Goal: Task Accomplishment & Management: Use online tool/utility

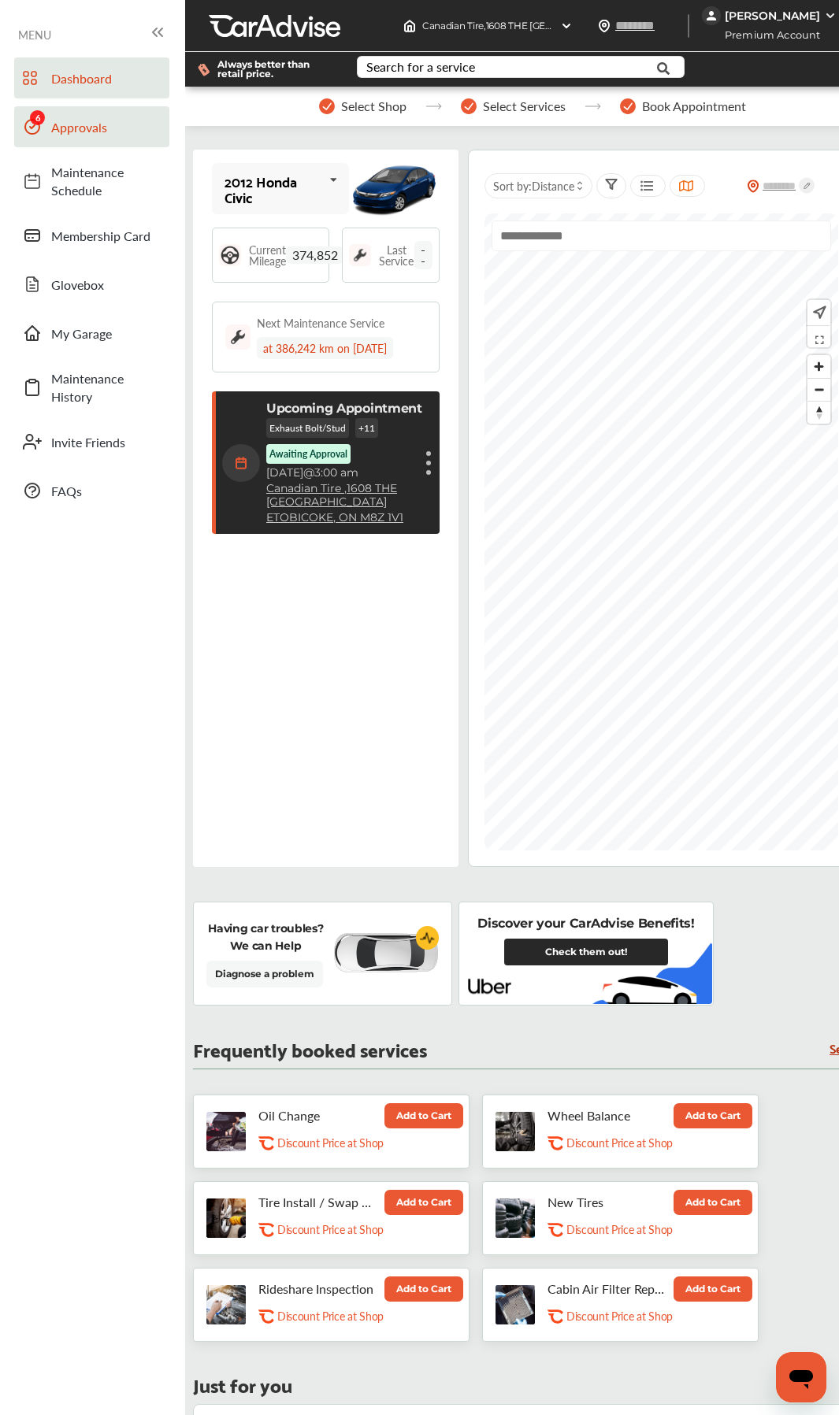
click at [92, 135] on link "Approvals" at bounding box center [91, 126] width 155 height 41
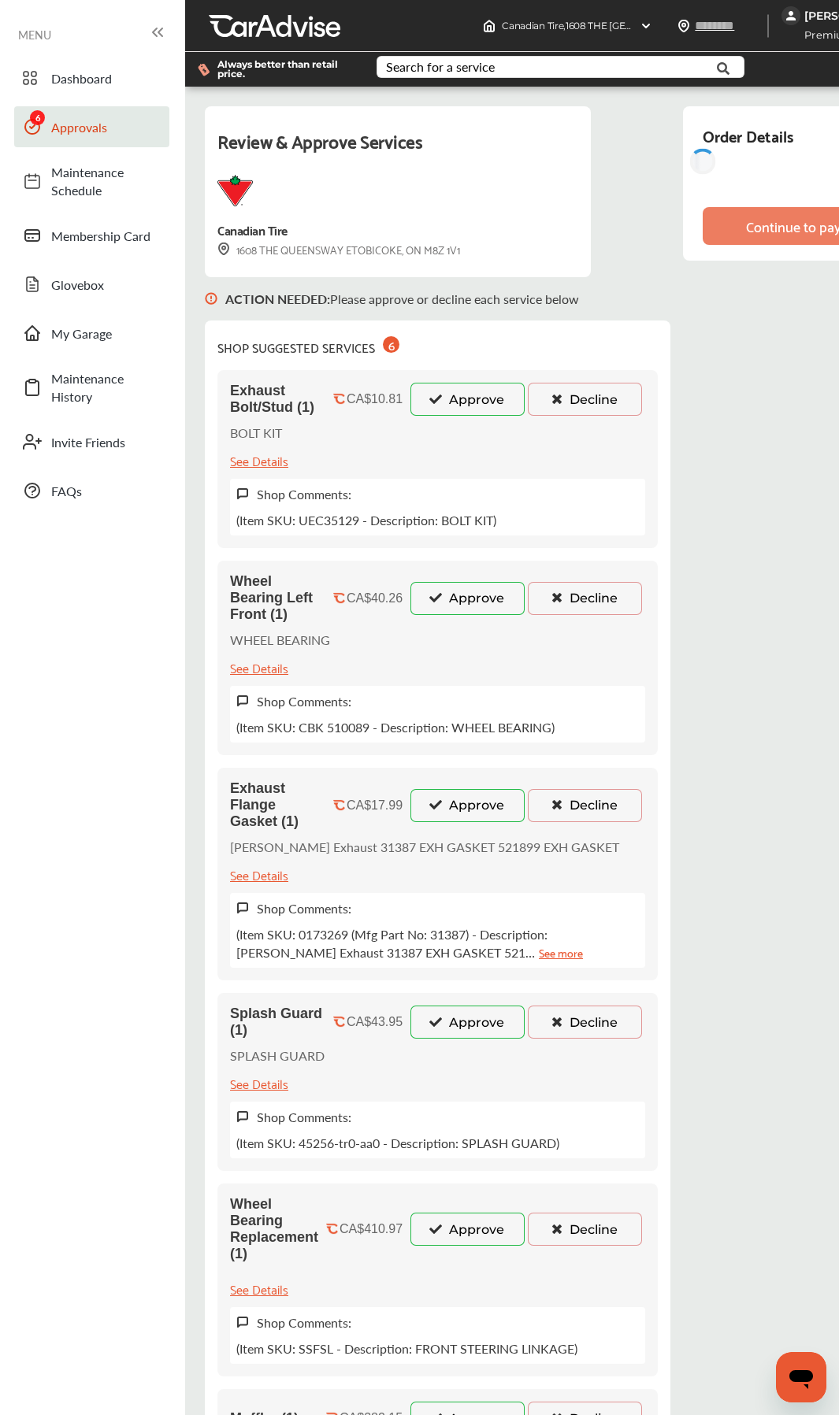
click at [446, 410] on button "Approve" at bounding box center [467, 399] width 114 height 33
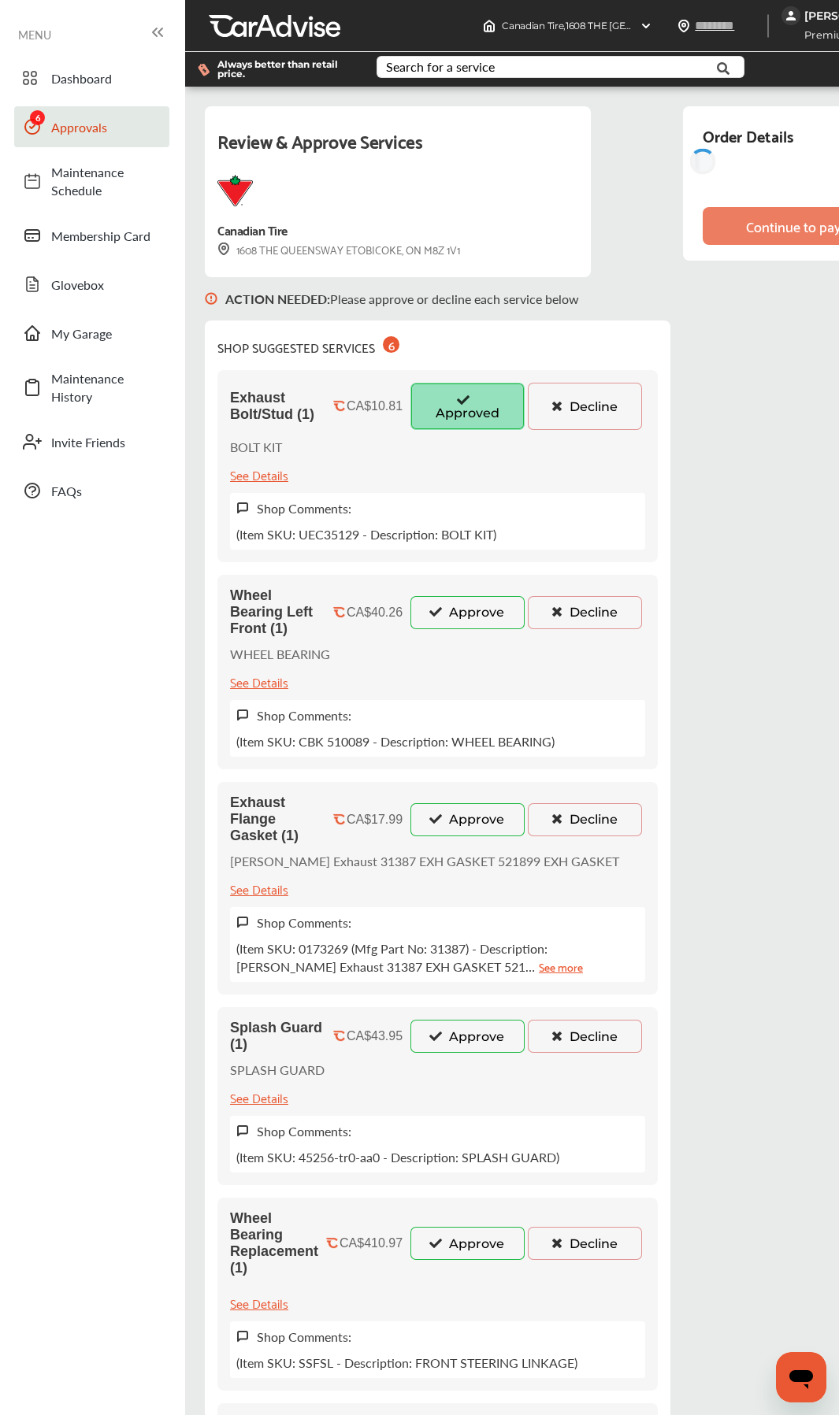
click at [428, 602] on button "Approve" at bounding box center [467, 612] width 114 height 33
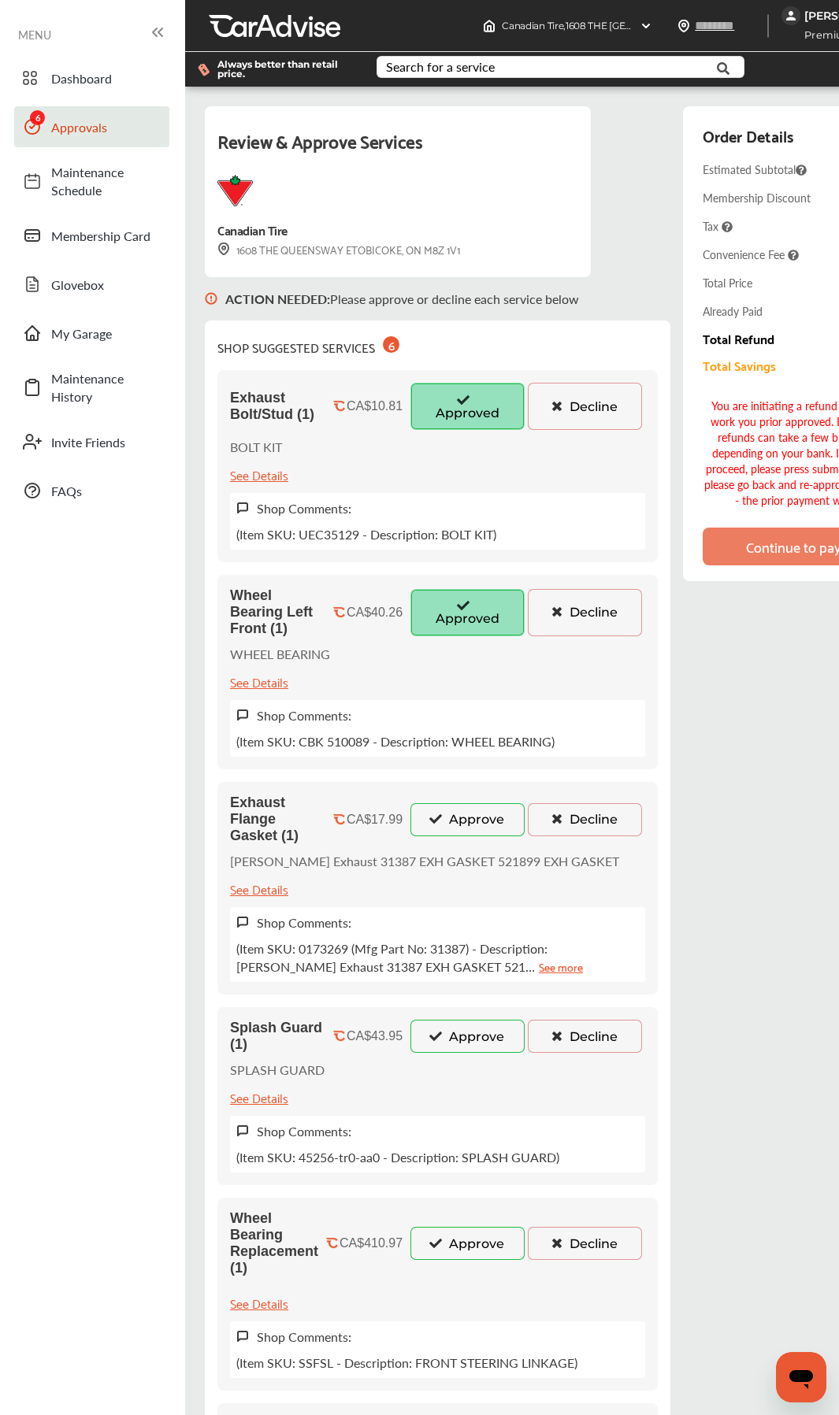
click at [449, 753] on button "Approve" at bounding box center [467, 819] width 114 height 33
click at [435, 753] on icon at bounding box center [435, 1035] width 15 height 11
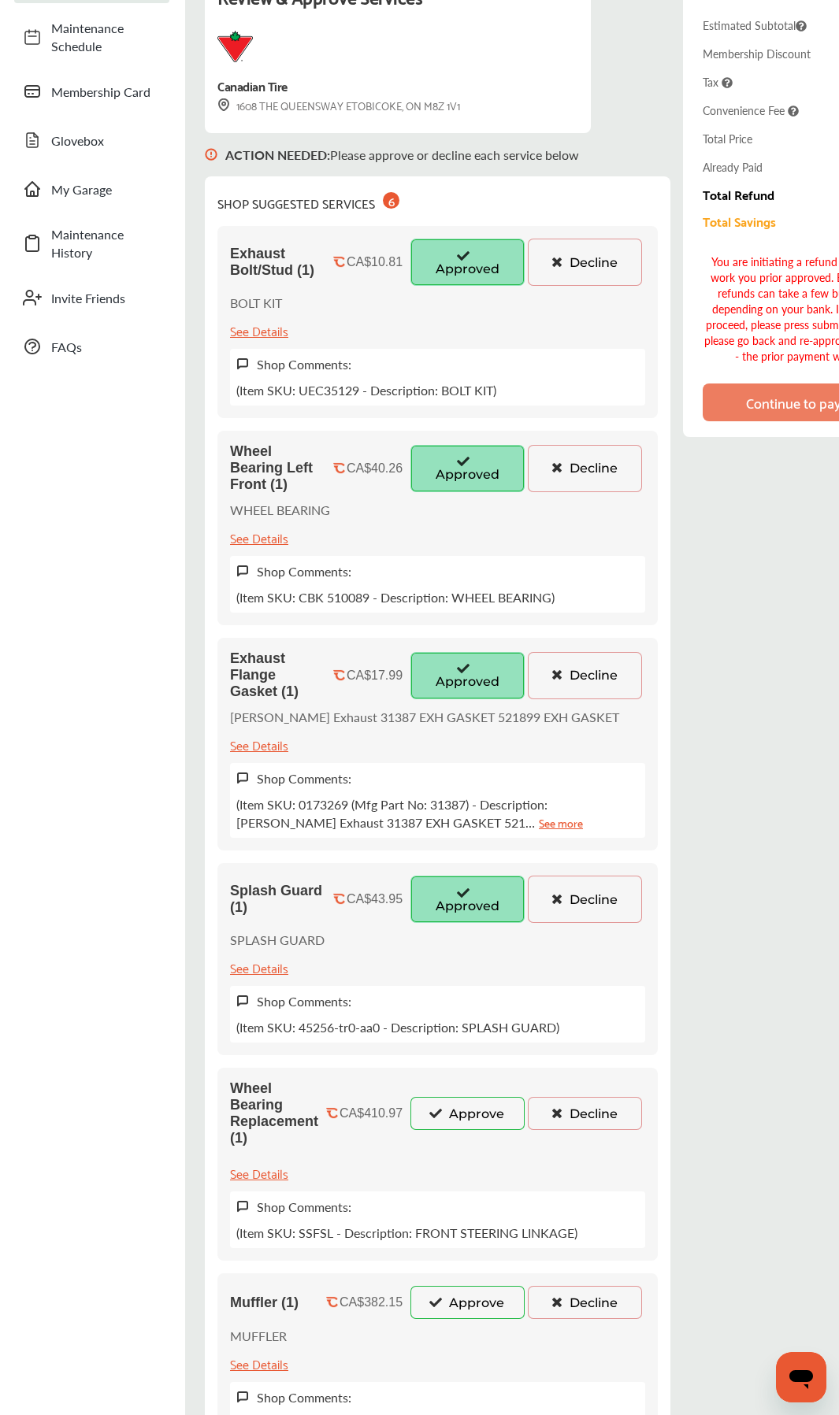
scroll to position [394, 0]
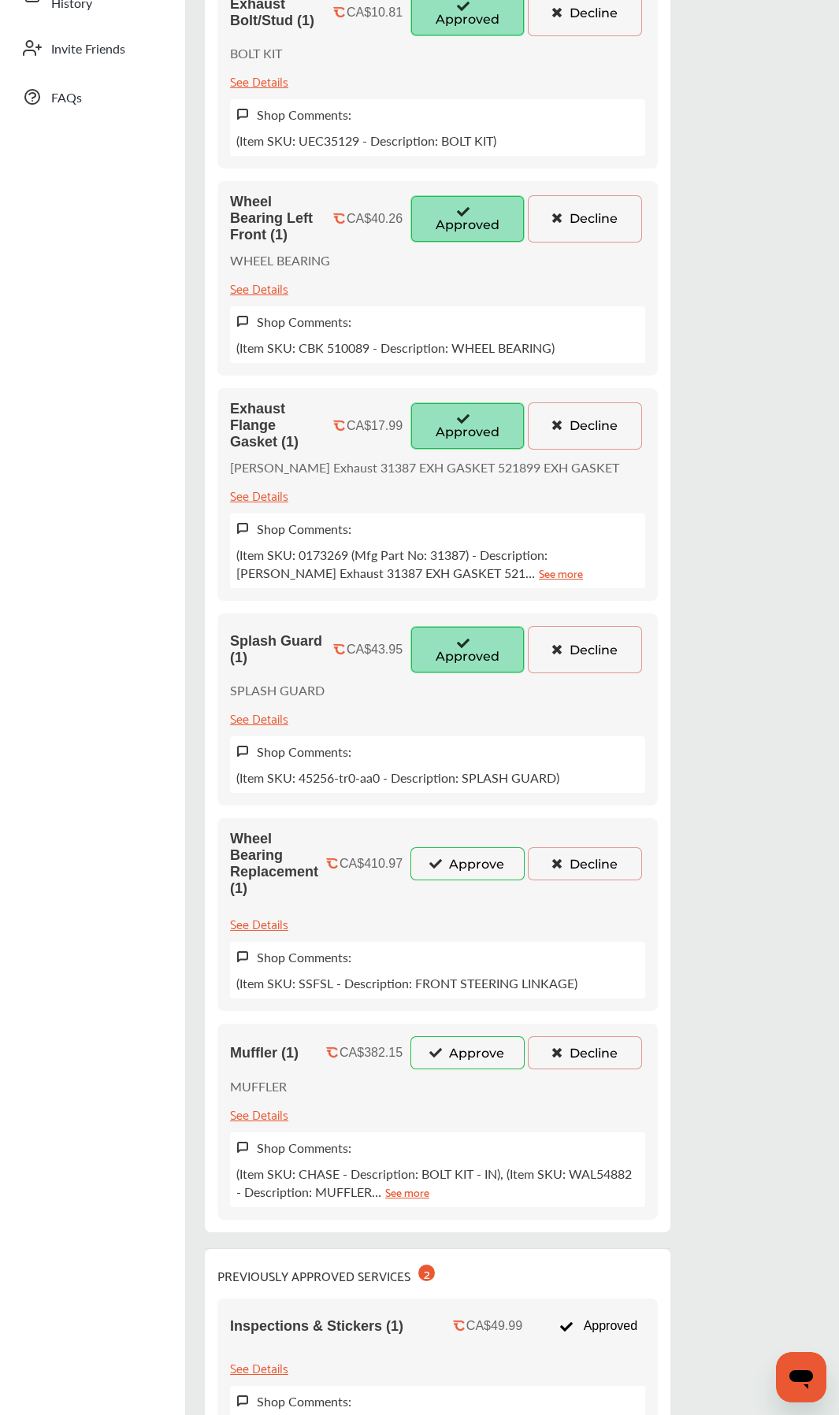
click at [440, 753] on button "Approve" at bounding box center [467, 863] width 114 height 33
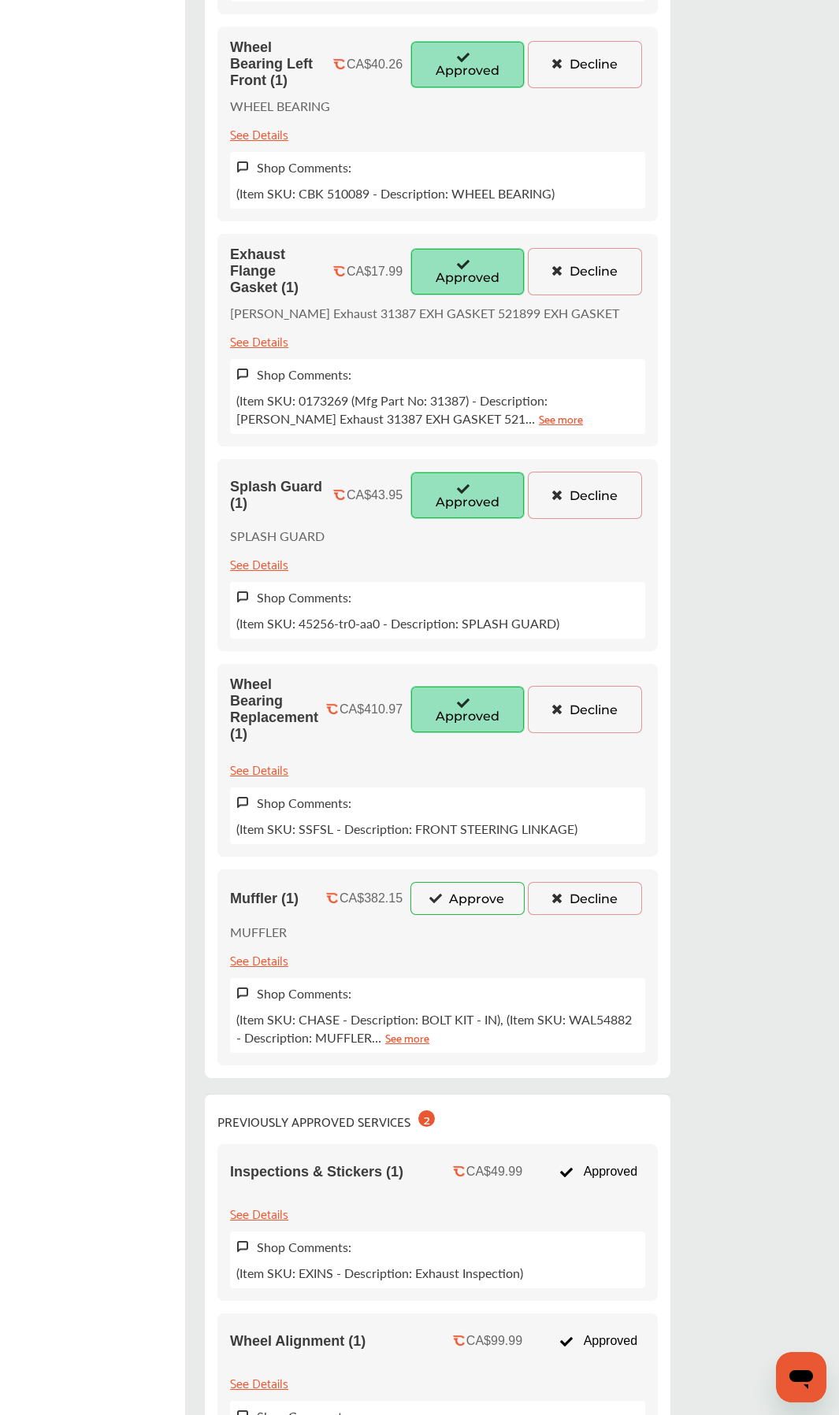
scroll to position [551, 0]
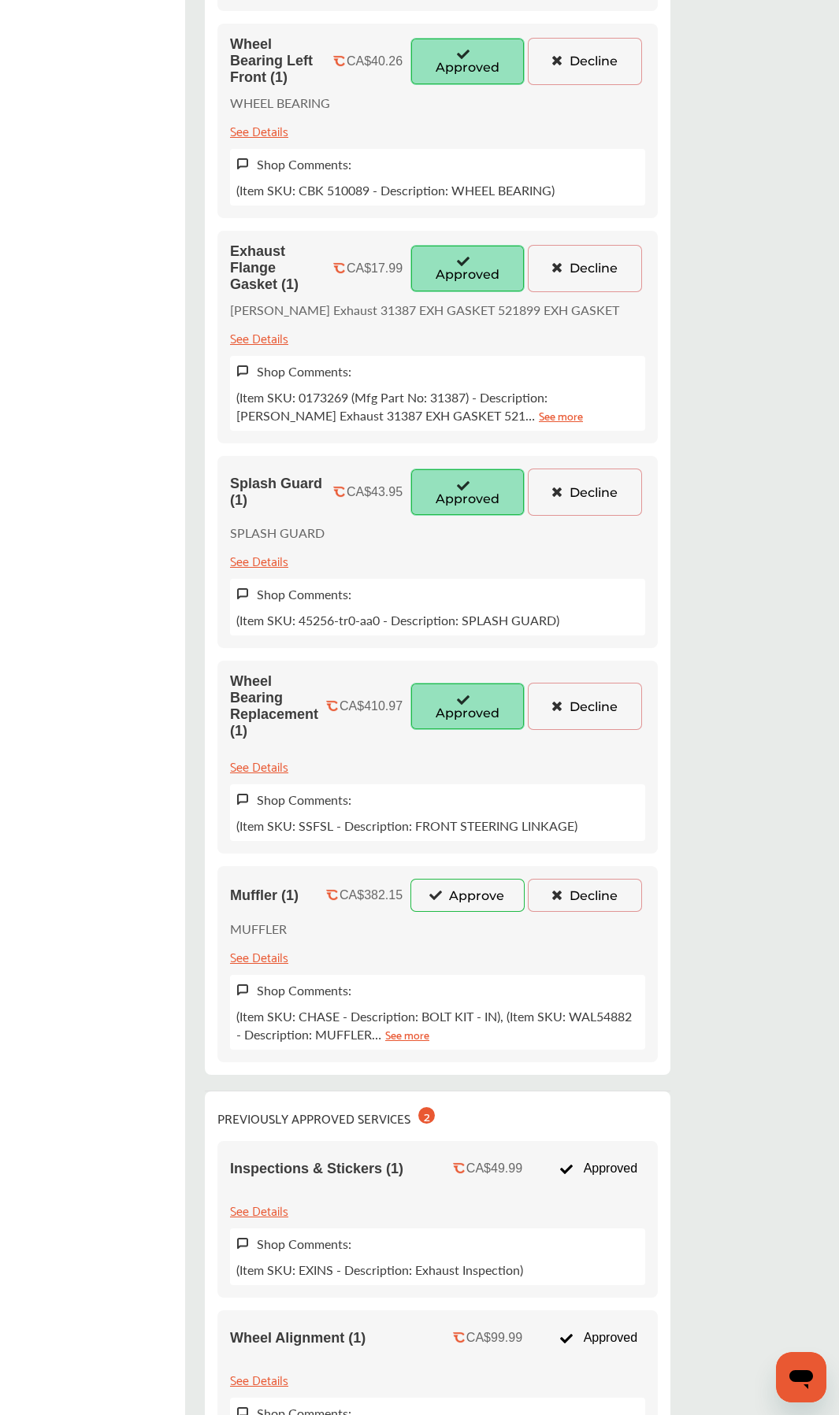
click at [447, 753] on button "Approve" at bounding box center [467, 895] width 114 height 33
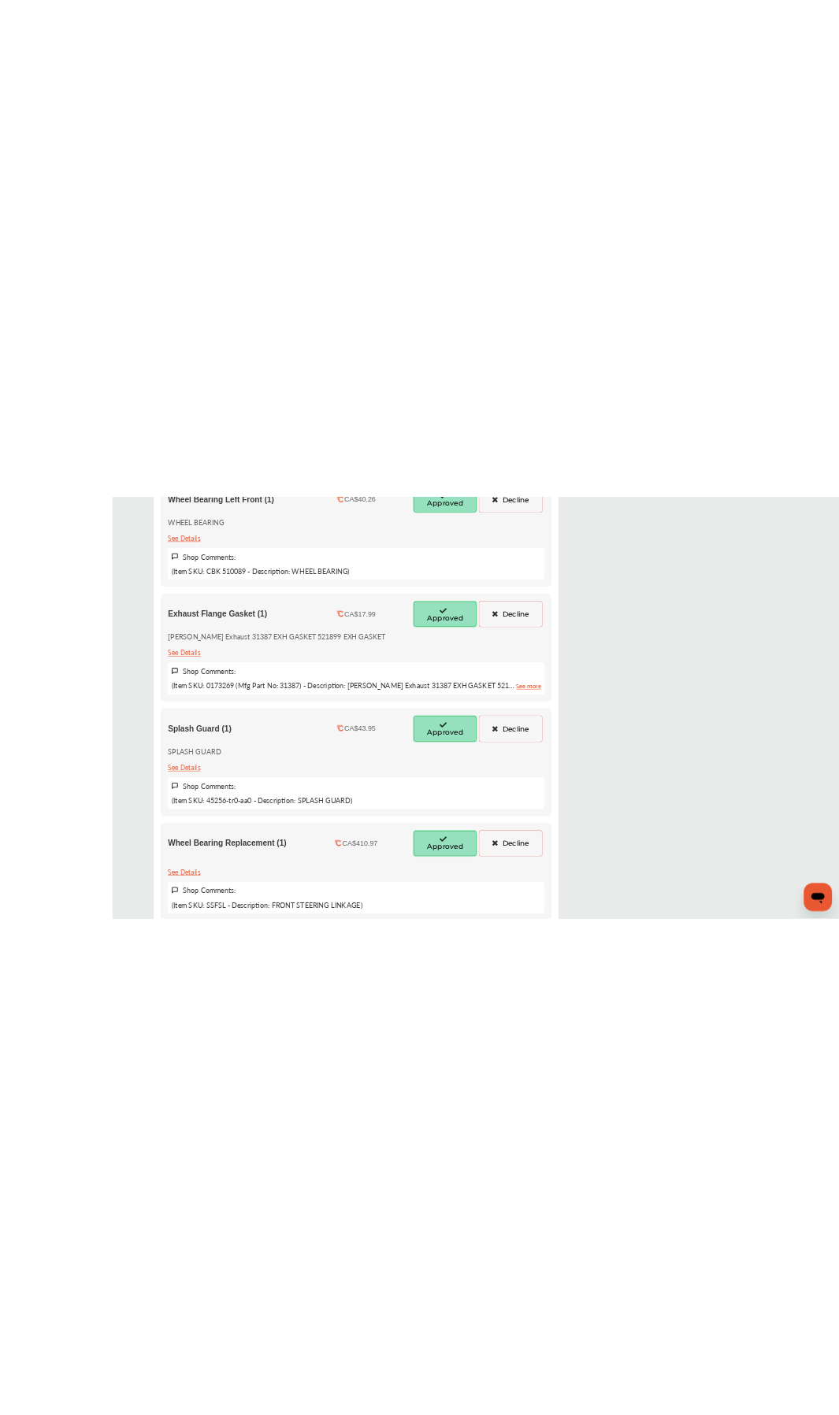
scroll to position [630, 0]
